Goal: Transaction & Acquisition: Purchase product/service

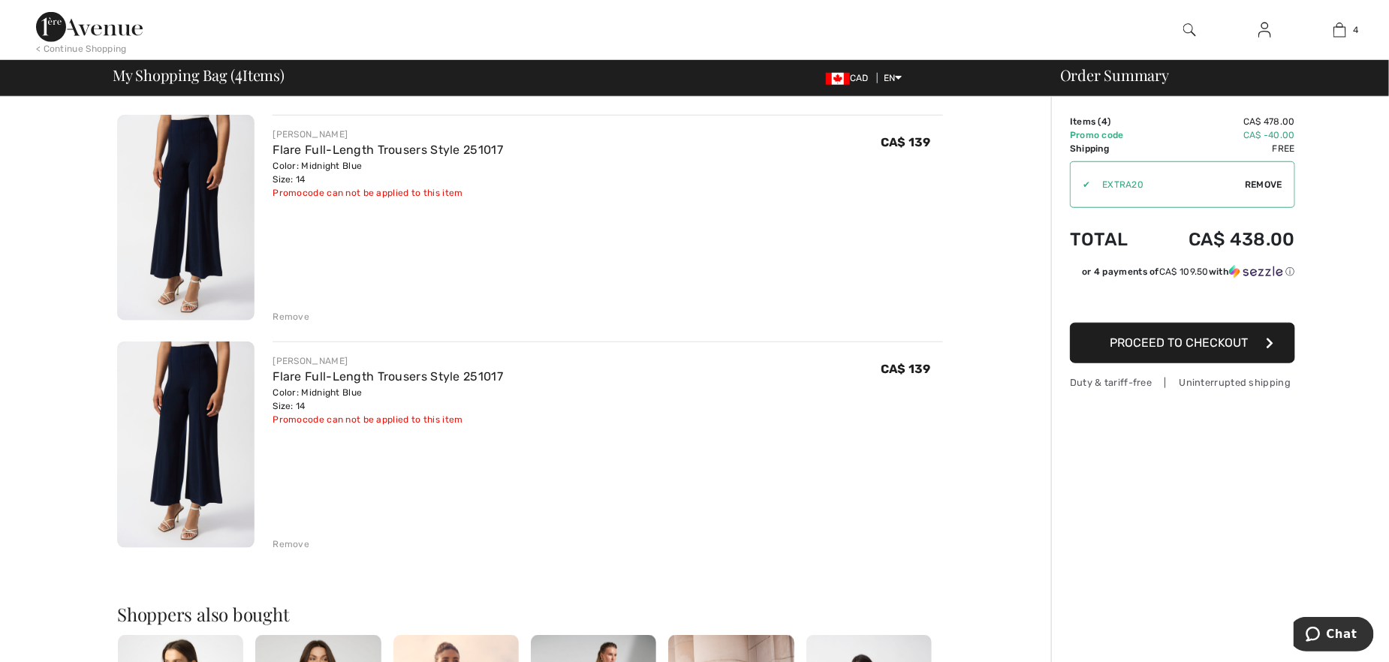
scroll to position [601, 0]
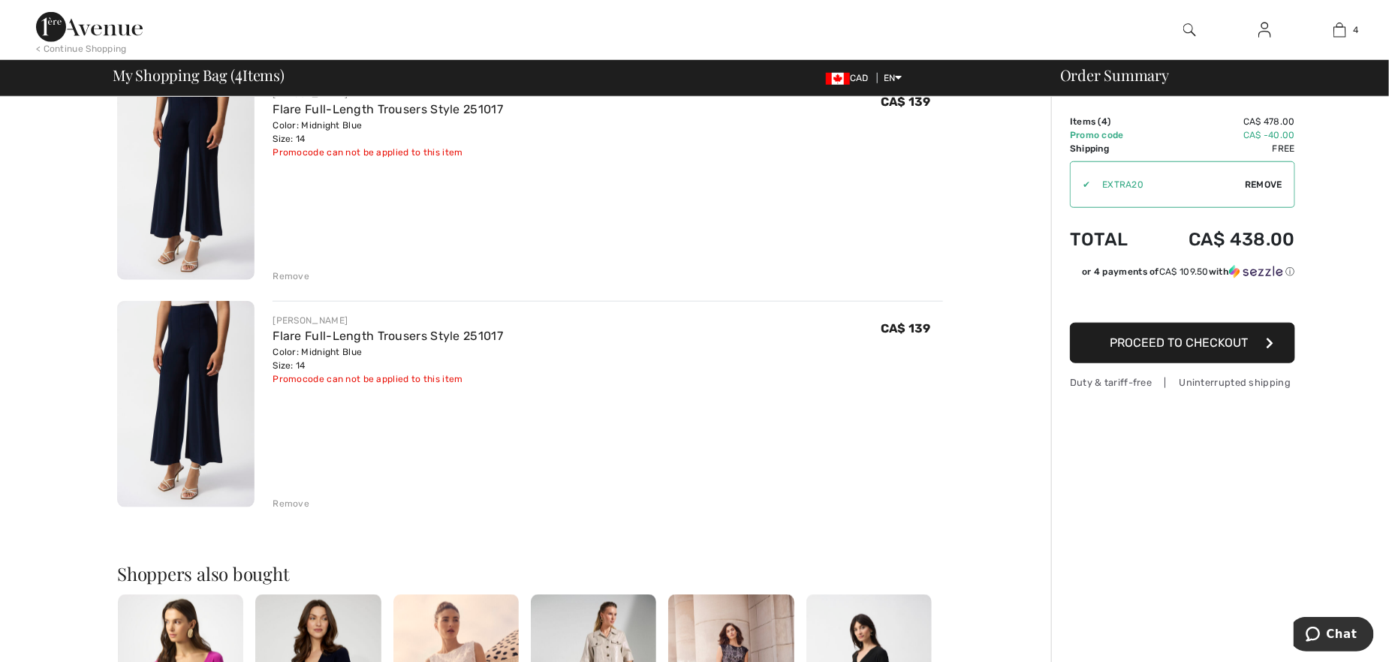
click at [288, 505] on div "Remove" at bounding box center [290, 504] width 37 height 14
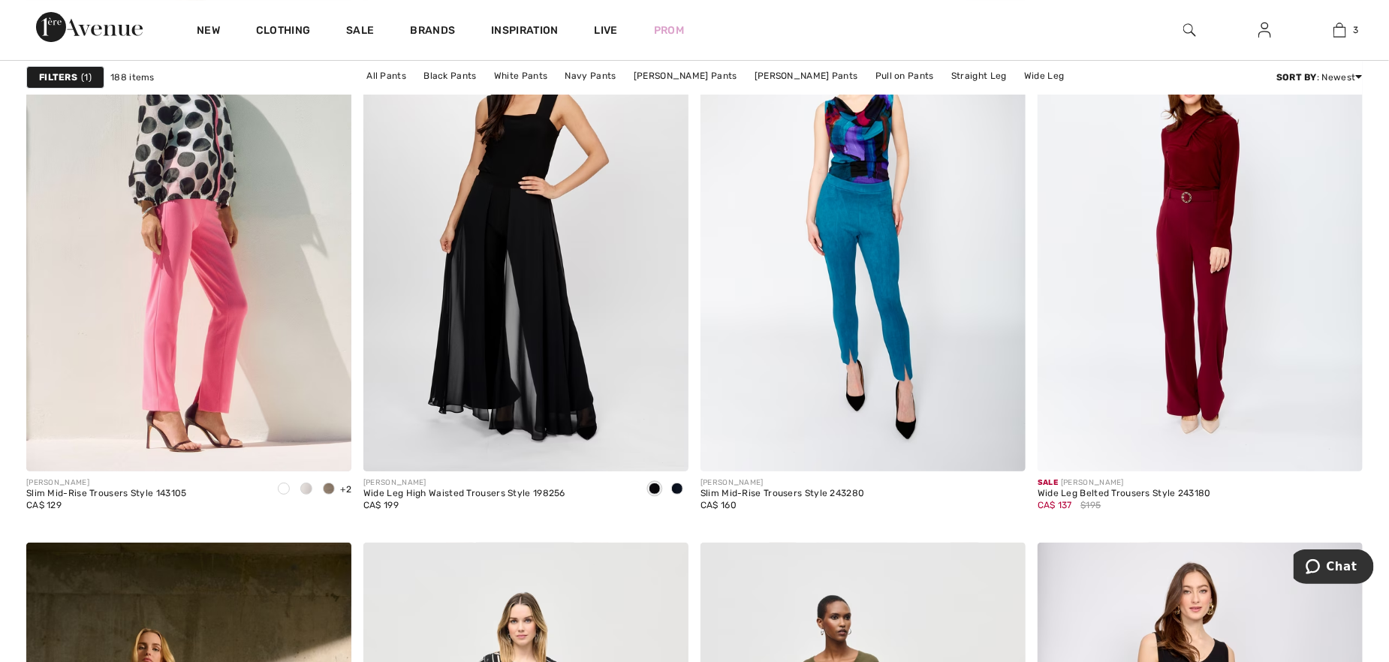
scroll to position [2777, 0]
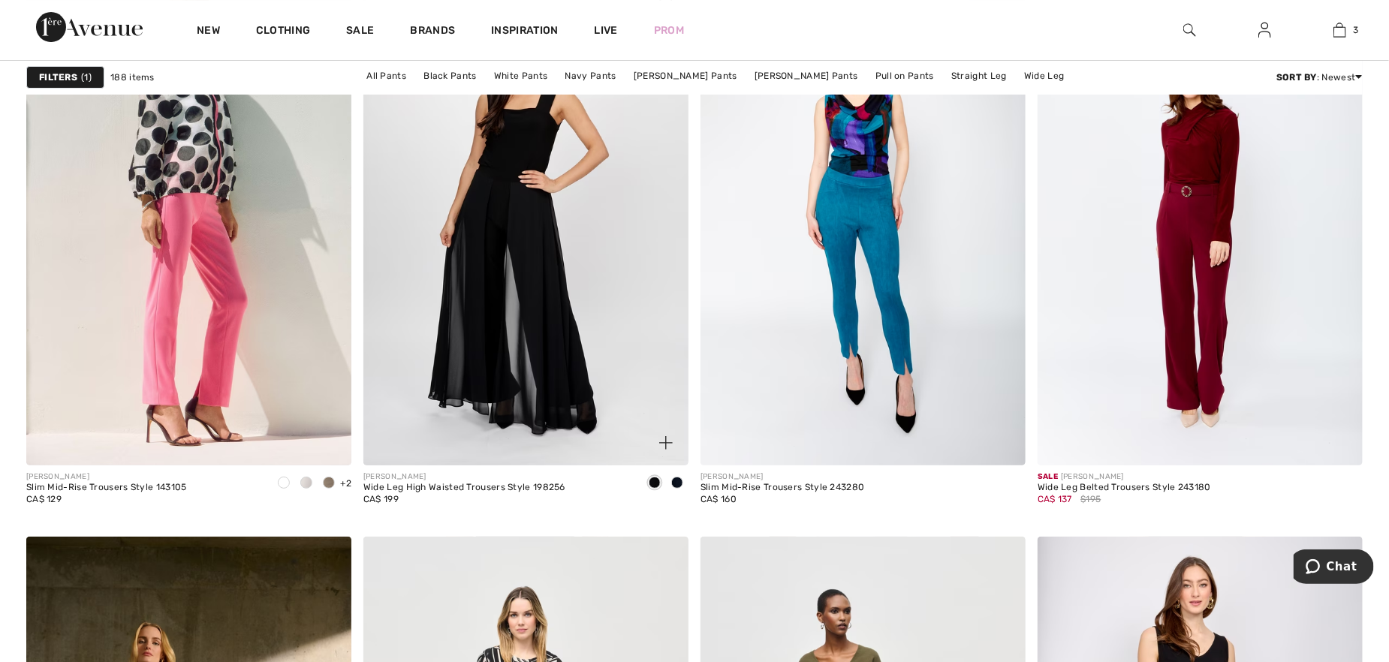
click at [676, 484] on span at bounding box center [677, 483] width 12 height 12
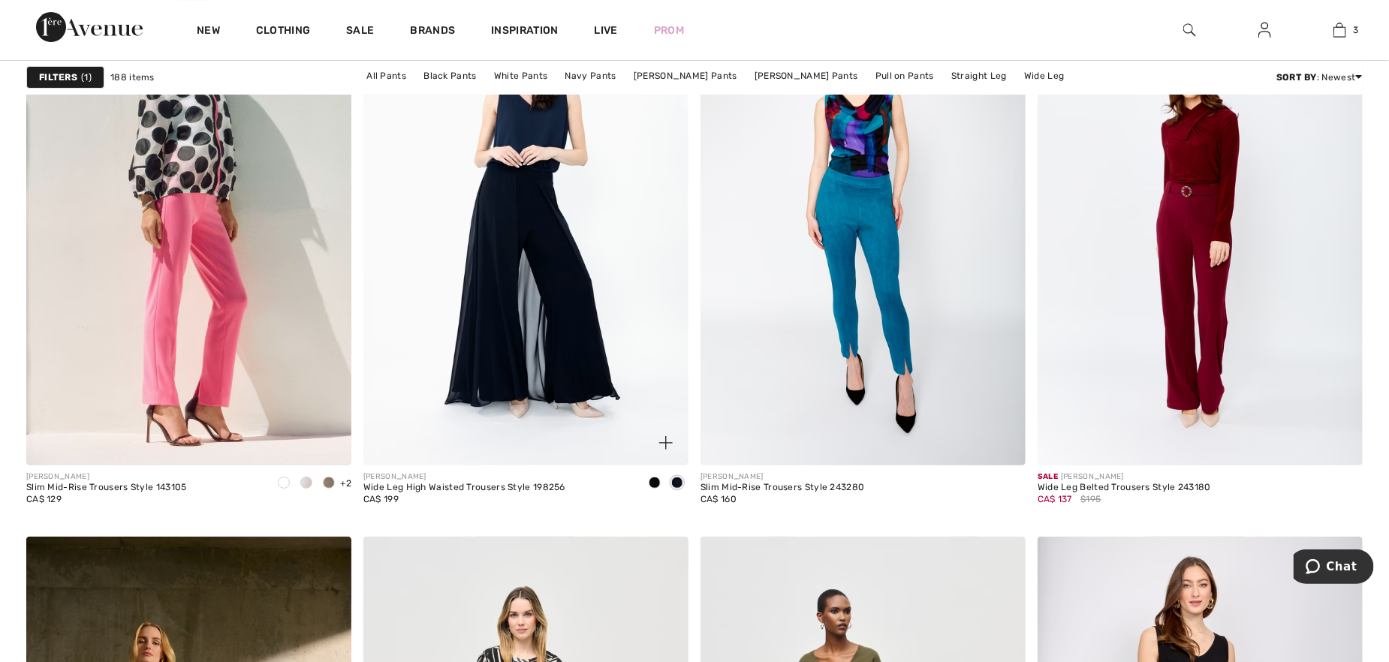
click at [539, 367] on img at bounding box center [525, 221] width 325 height 488
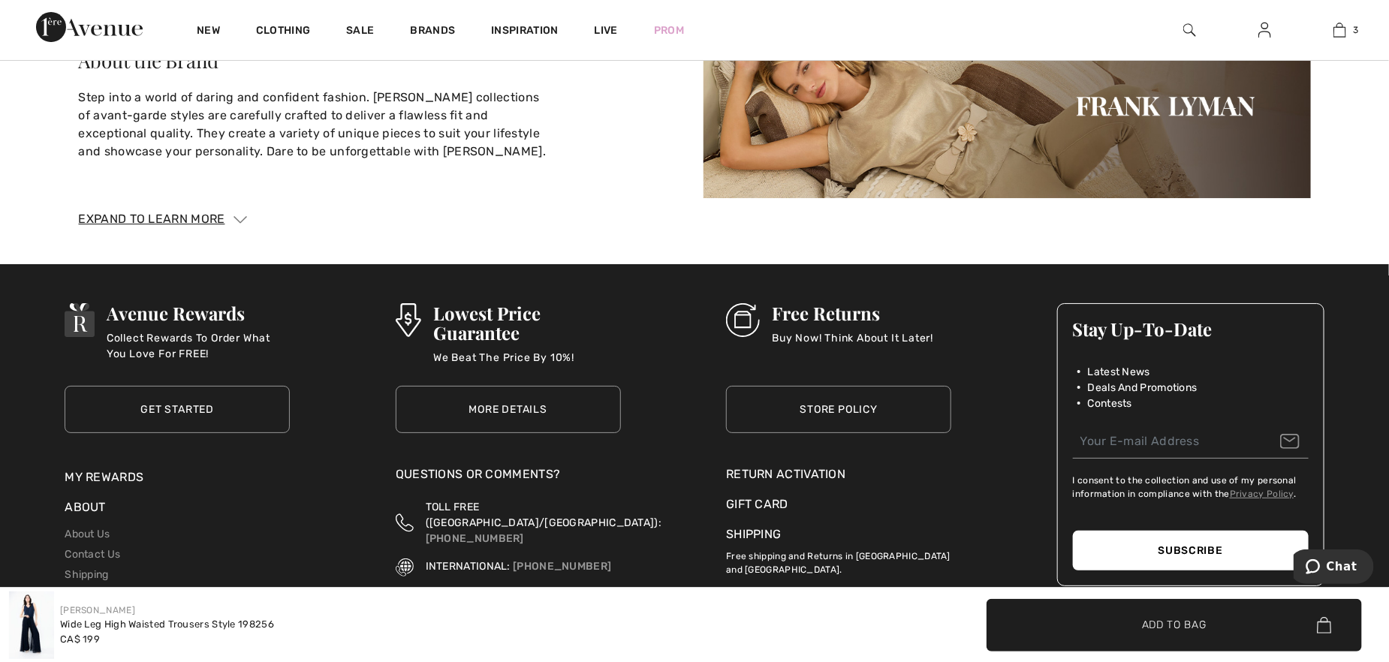
scroll to position [2777, 0]
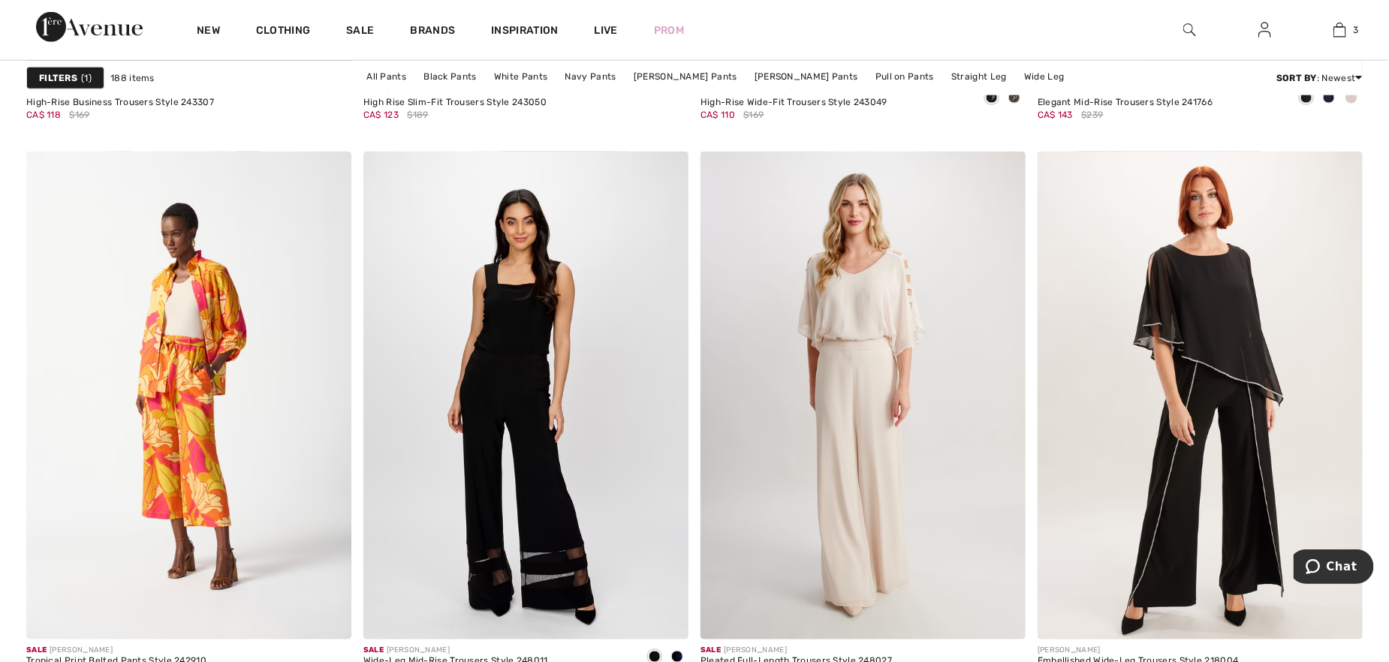
scroll to position [3753, 0]
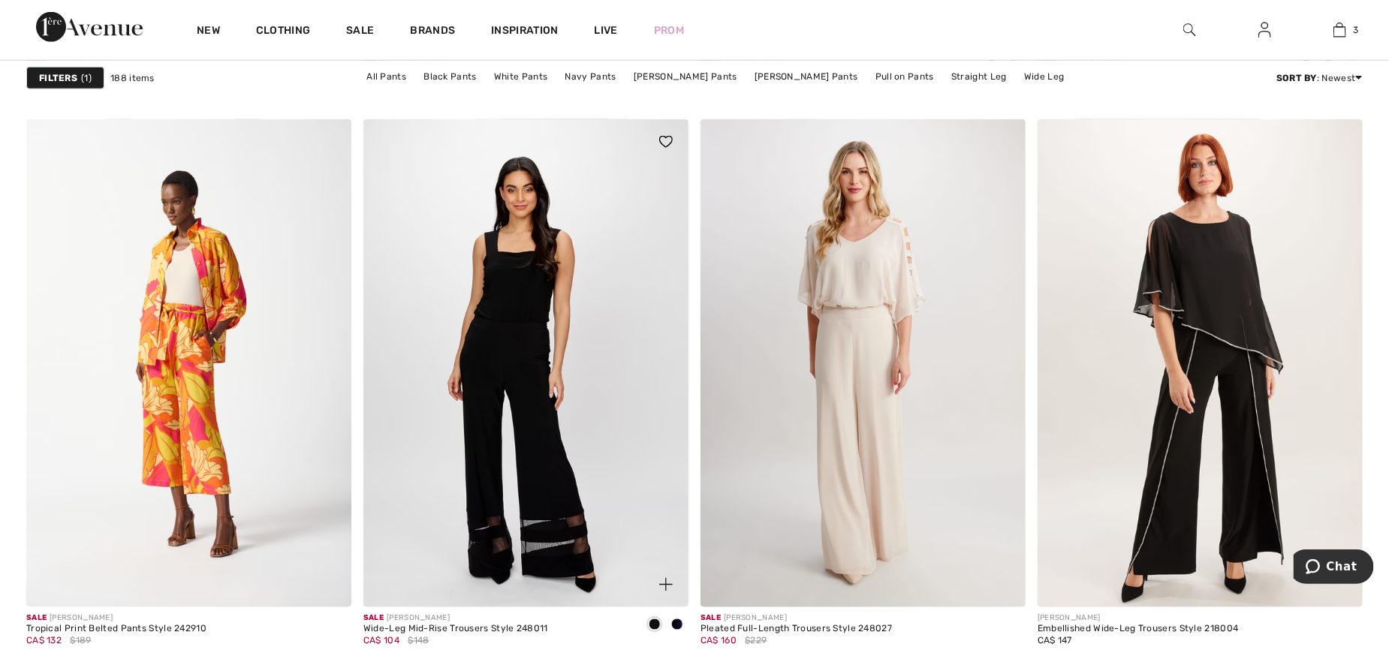
click at [676, 627] on span at bounding box center [677, 625] width 12 height 12
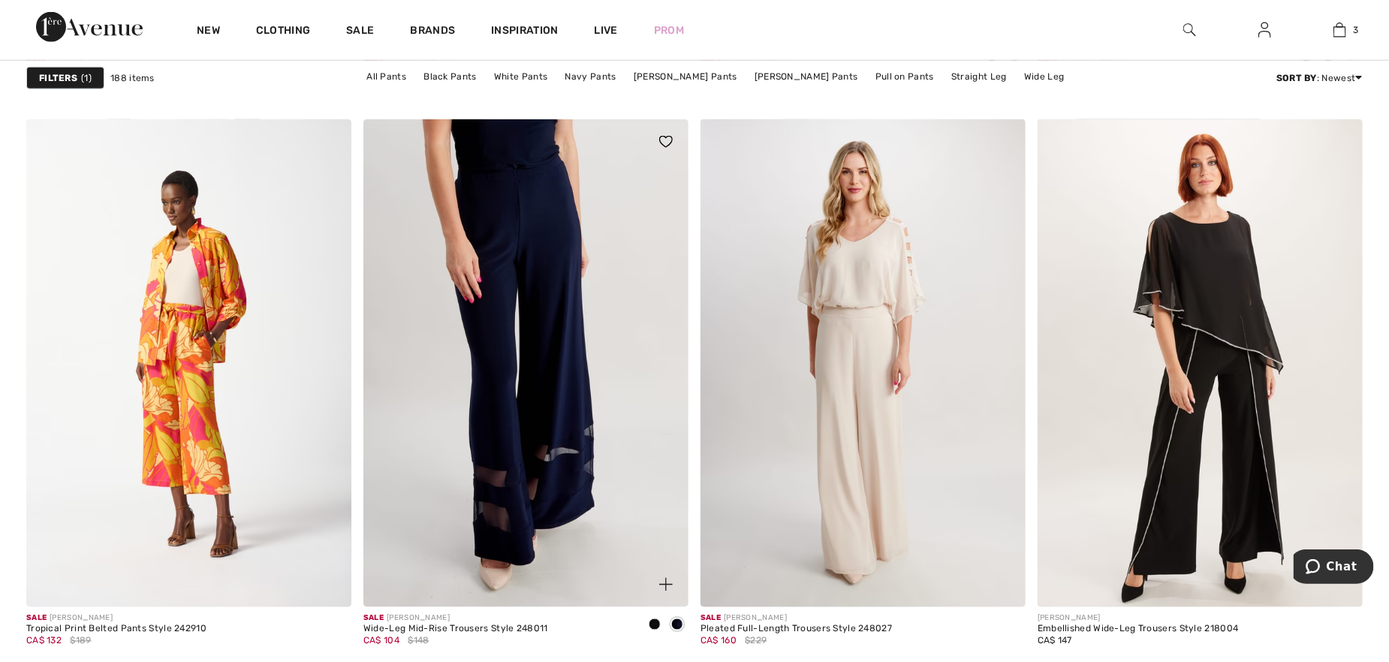
click at [561, 464] on img at bounding box center [525, 363] width 325 height 488
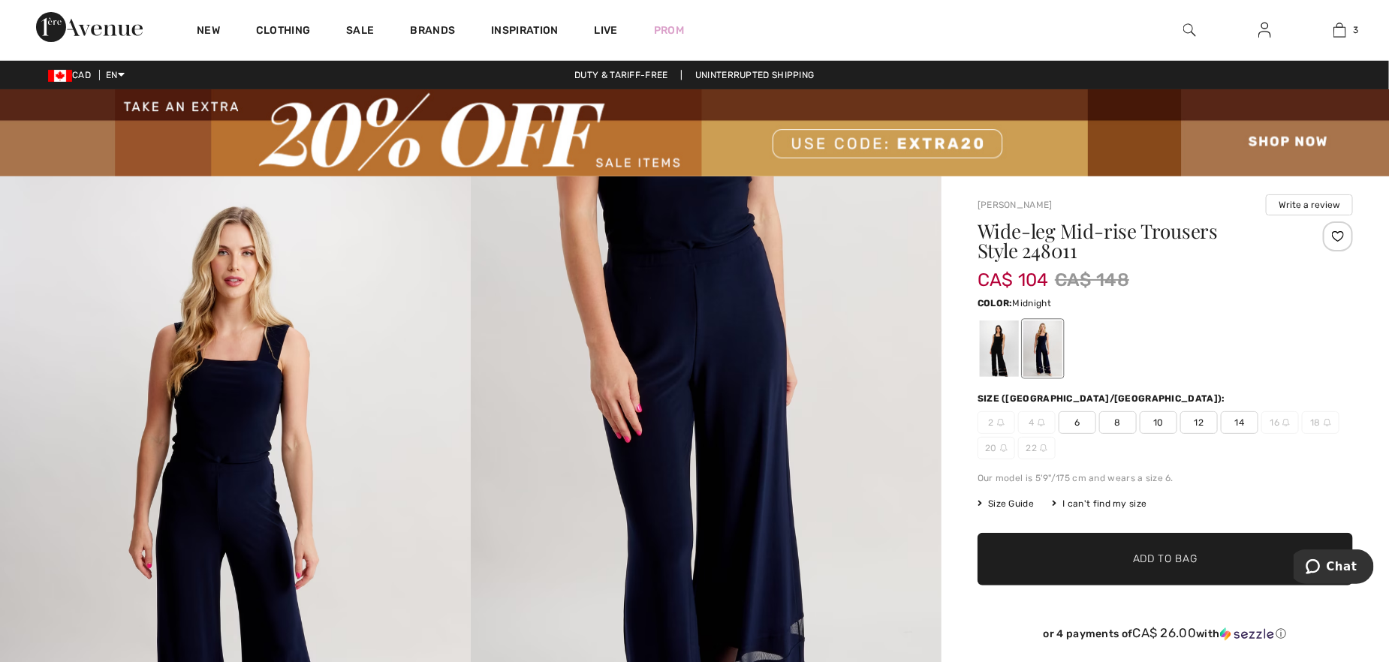
click at [1240, 423] on span "14" at bounding box center [1240, 422] width 38 height 23
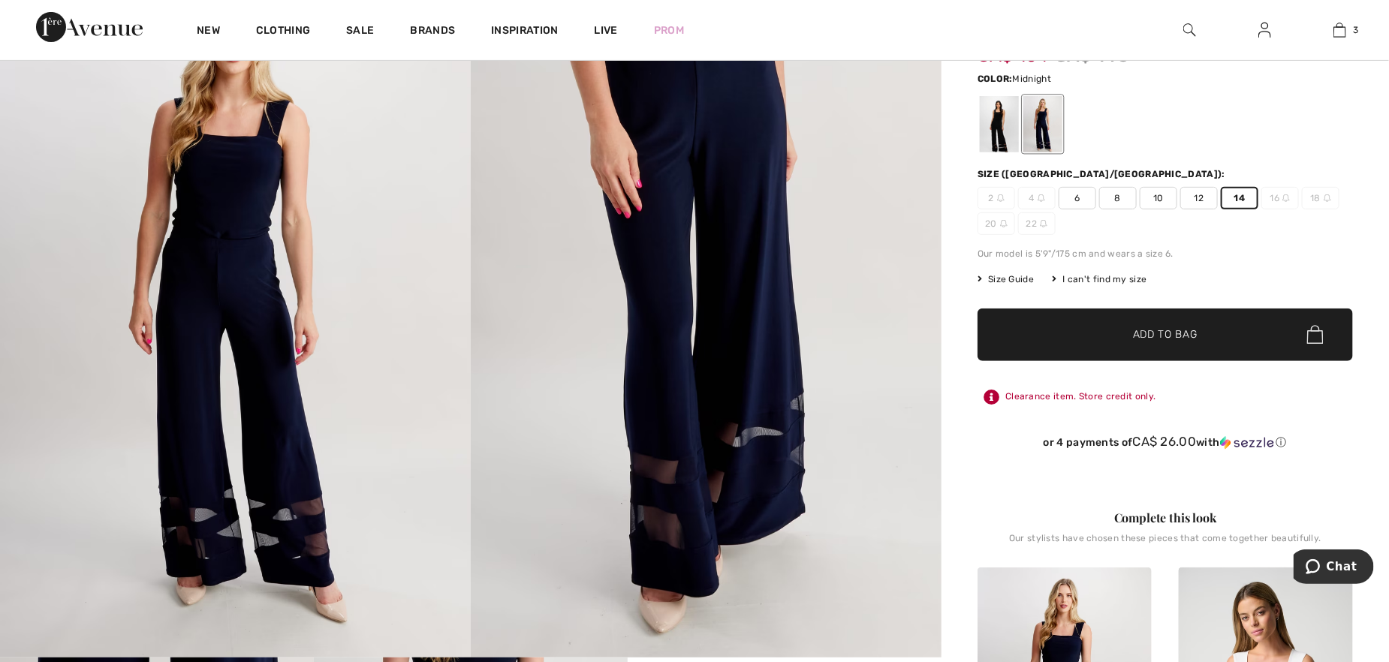
scroll to position [225, 0]
click at [1176, 342] on span "✔ Added to Bag Add to Bag" at bounding box center [1164, 334] width 375 height 53
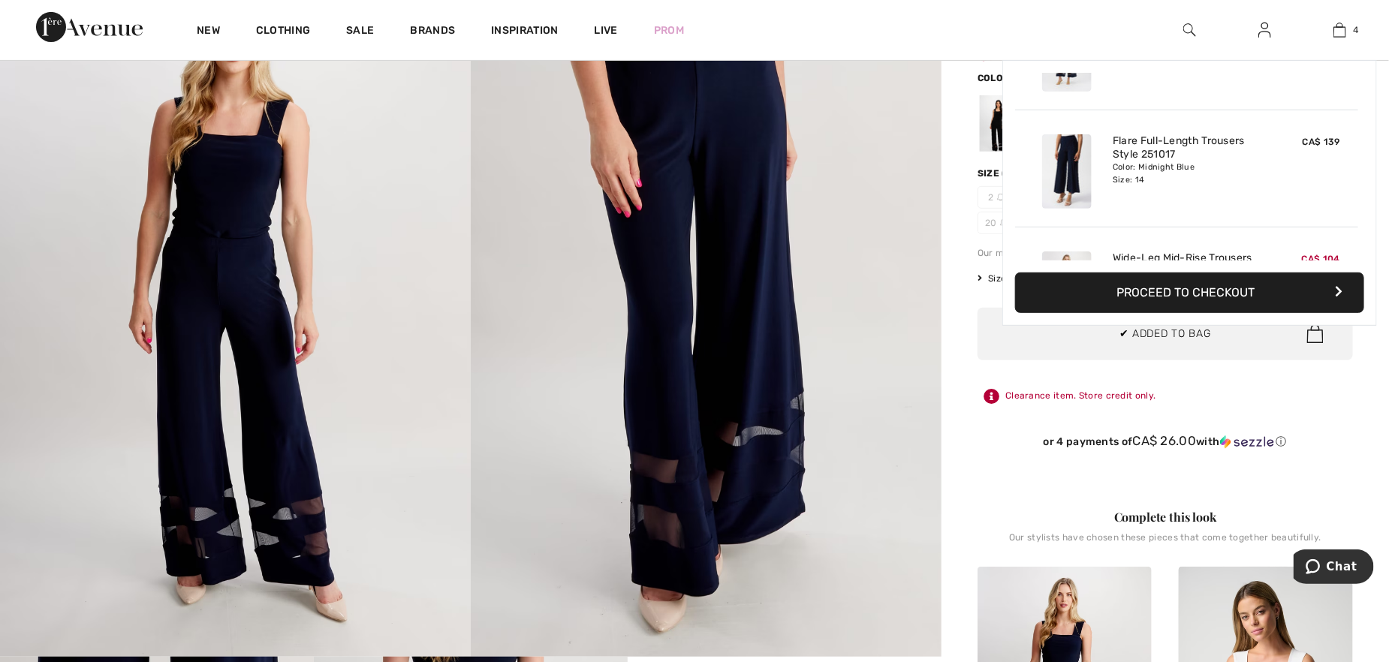
scroll to position [279, 0]
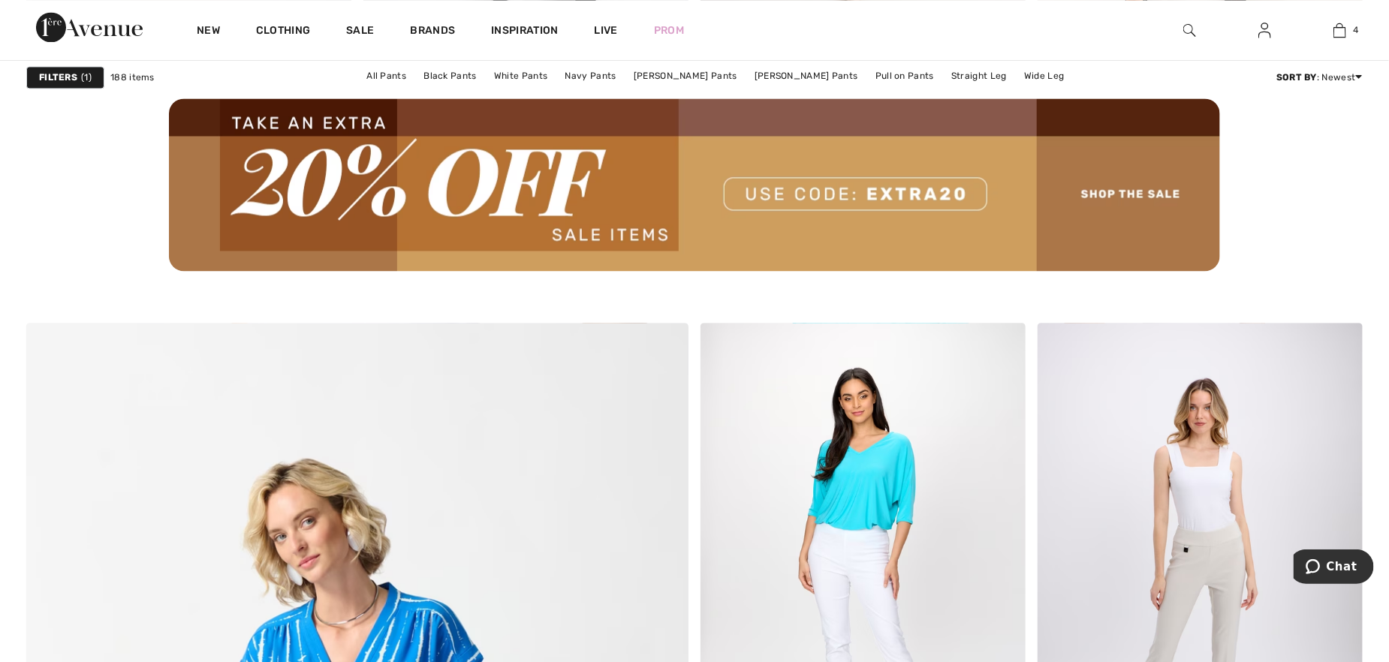
scroll to position [4279, 0]
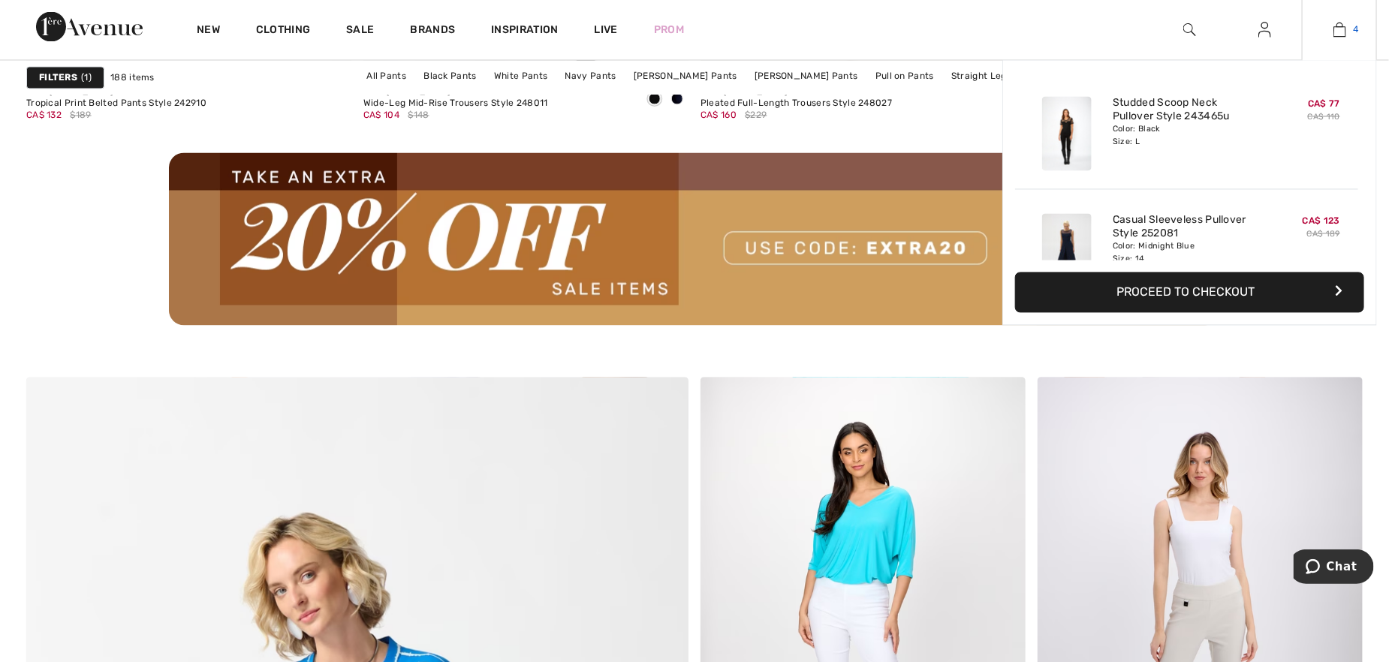
click at [1335, 29] on img at bounding box center [1339, 30] width 13 height 18
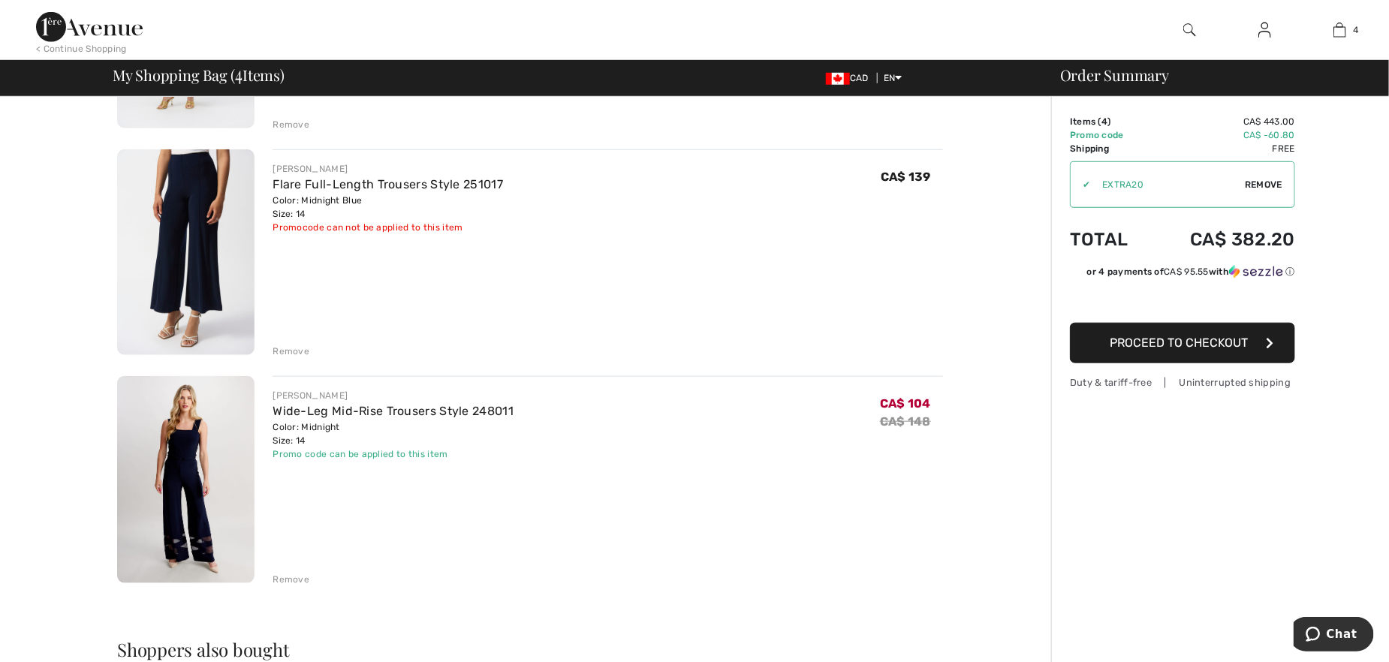
scroll to position [450, 0]
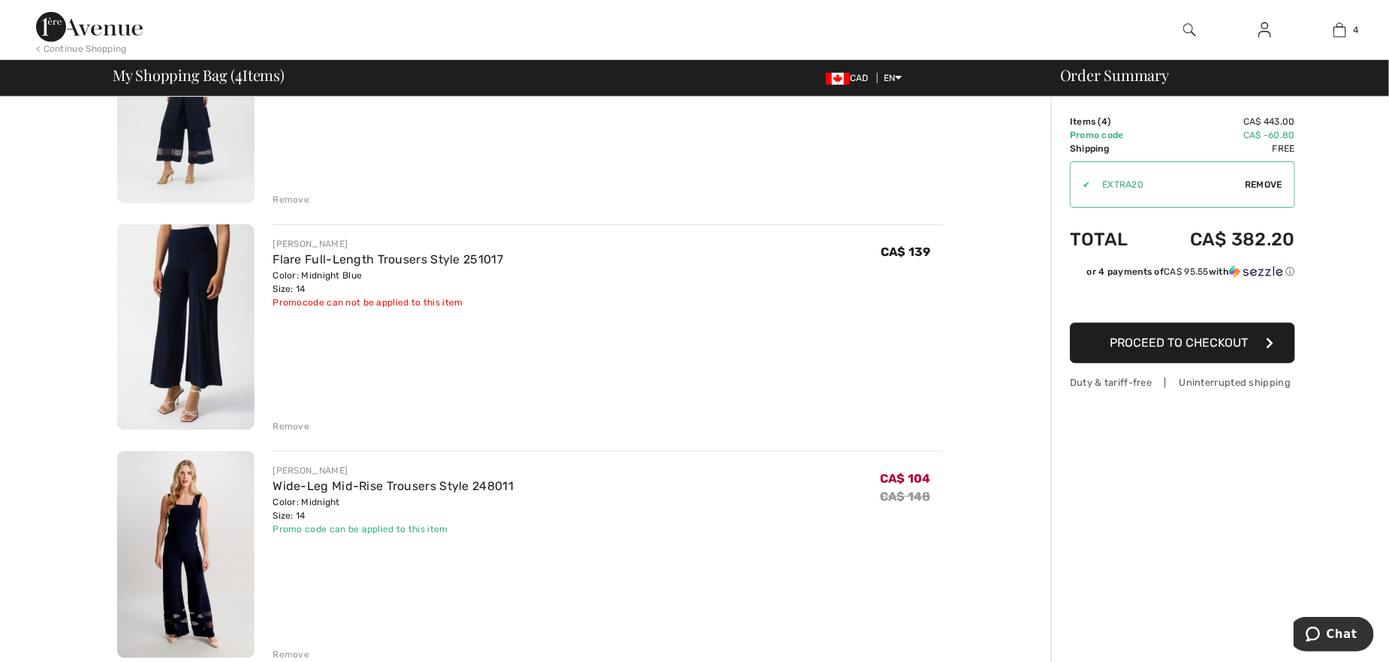
click at [287, 425] on div "Remove" at bounding box center [290, 427] width 37 height 14
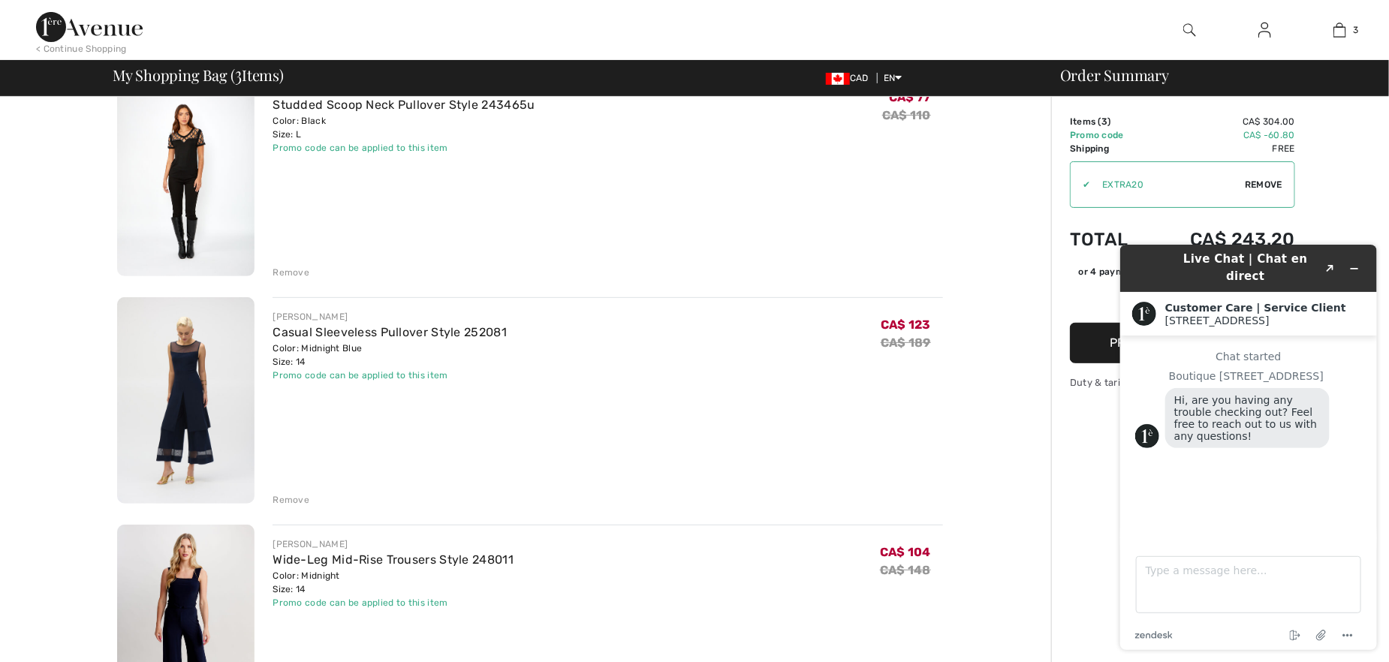
scroll to position [0, 0]
